Goal: Information Seeking & Learning: Learn about a topic

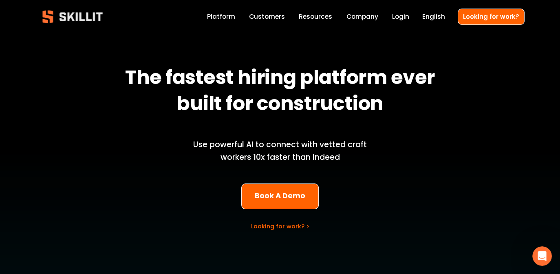
click at [293, 226] on link "Looking for work? >" at bounding box center [280, 226] width 58 height 8
click at [267, 20] on link "Customers" at bounding box center [267, 16] width 36 height 11
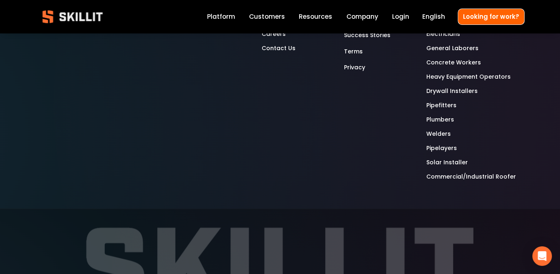
scroll to position [2002, 0]
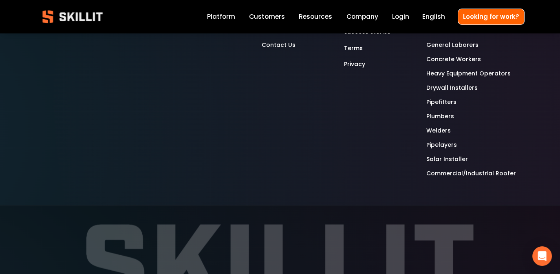
click at [471, 169] on link "Commercial/Industrial Roofer" at bounding box center [471, 173] width 90 height 9
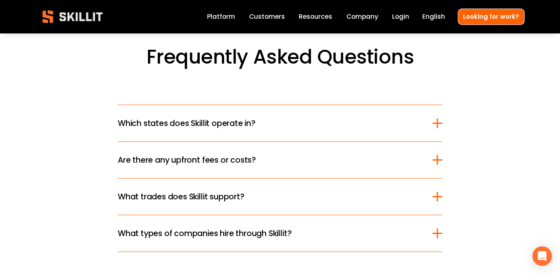
scroll to position [2143, 0]
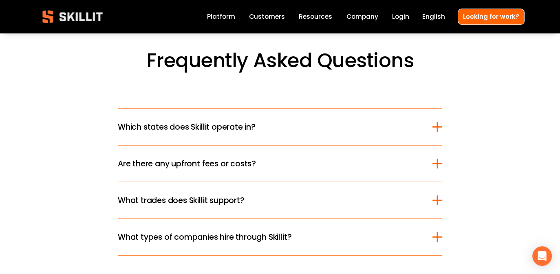
click at [437, 122] on div at bounding box center [437, 127] width 1 height 10
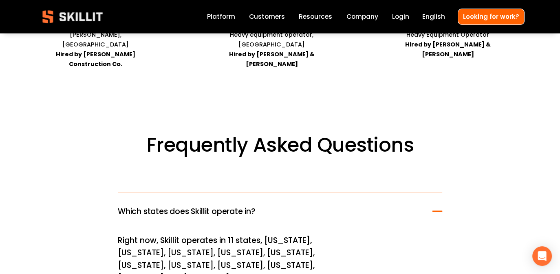
scroll to position [2066, 0]
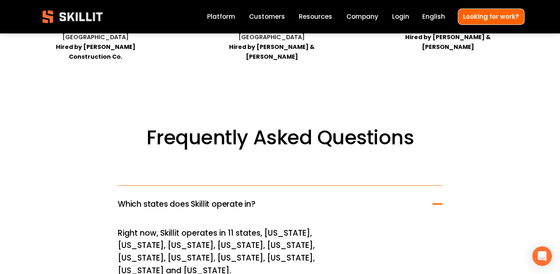
click at [442, 199] on div at bounding box center [437, 204] width 10 height 10
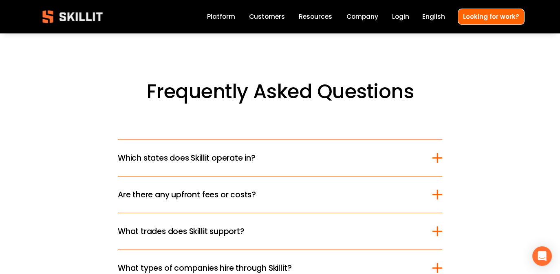
scroll to position [2122, 0]
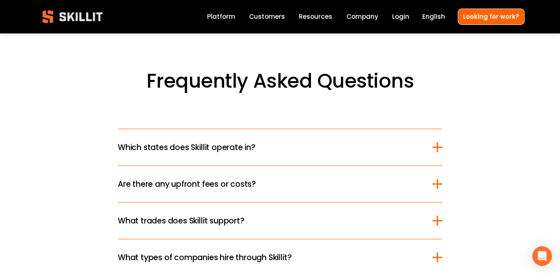
click at [435, 179] on div at bounding box center [437, 184] width 10 height 10
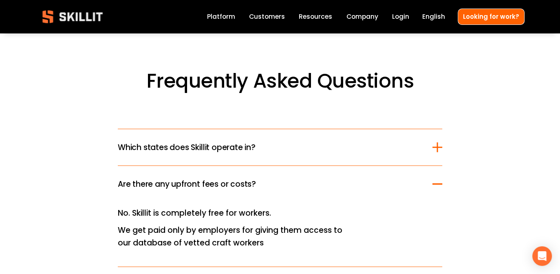
click at [437, 179] on div at bounding box center [437, 184] width 10 height 10
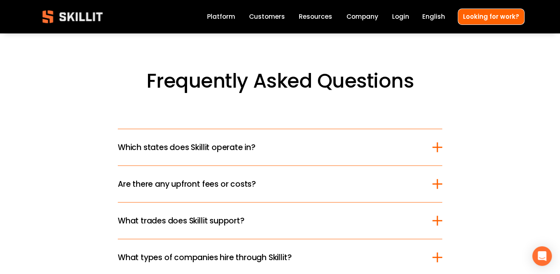
click at [435, 215] on div at bounding box center [437, 220] width 10 height 10
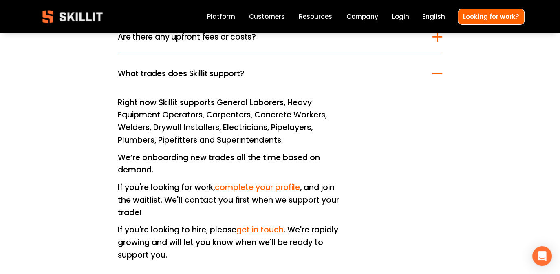
scroll to position [2216, 0]
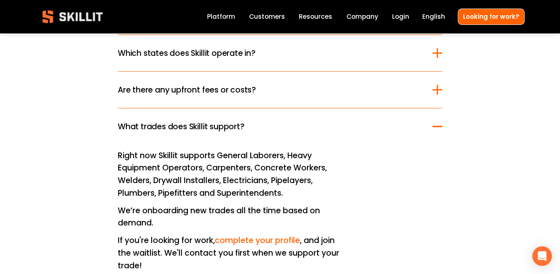
click at [437, 121] on div at bounding box center [437, 126] width 10 height 10
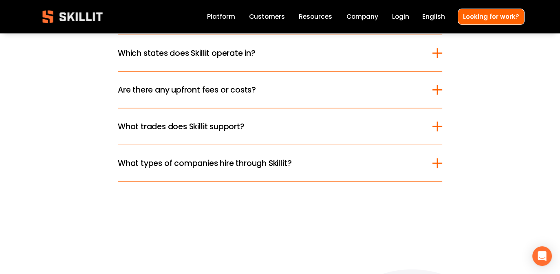
click at [438, 158] on div at bounding box center [437, 163] width 10 height 10
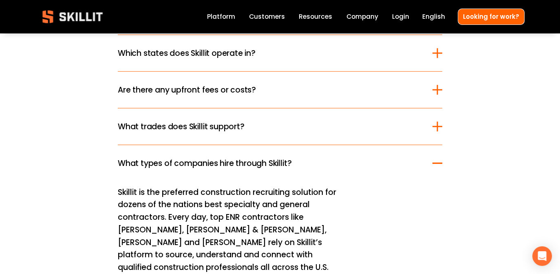
click at [438, 163] on div at bounding box center [437, 163] width 10 height 1
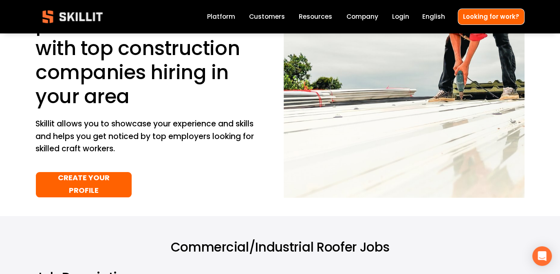
scroll to position [0, 0]
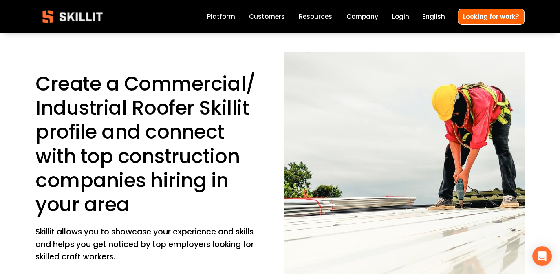
click at [224, 18] on link "Platform" at bounding box center [221, 16] width 28 height 11
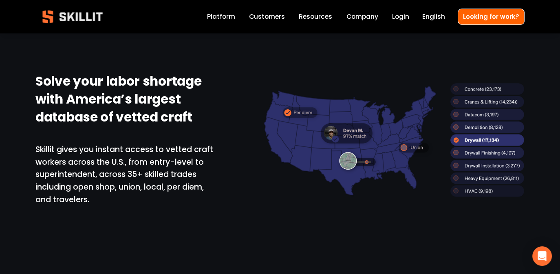
scroll to position [536, 0]
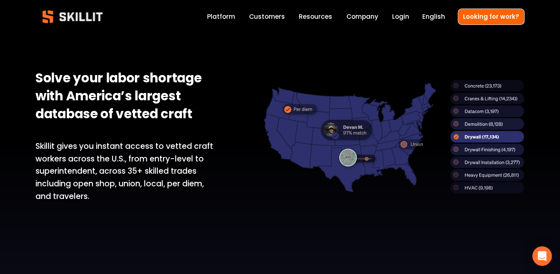
click at [474, 188] on div at bounding box center [394, 136] width 262 height 114
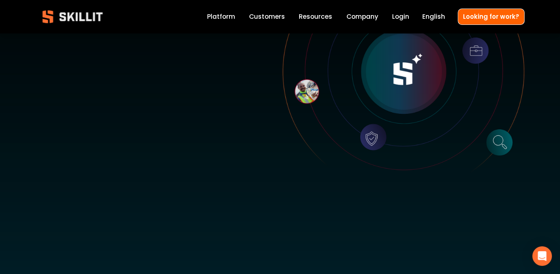
scroll to position [0, 0]
